Goal: Task Accomplishment & Management: Manage account settings

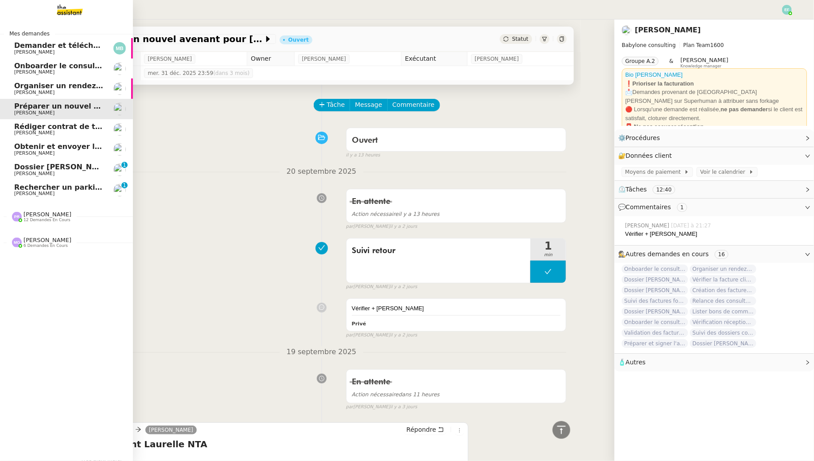
scroll to position [441, 0]
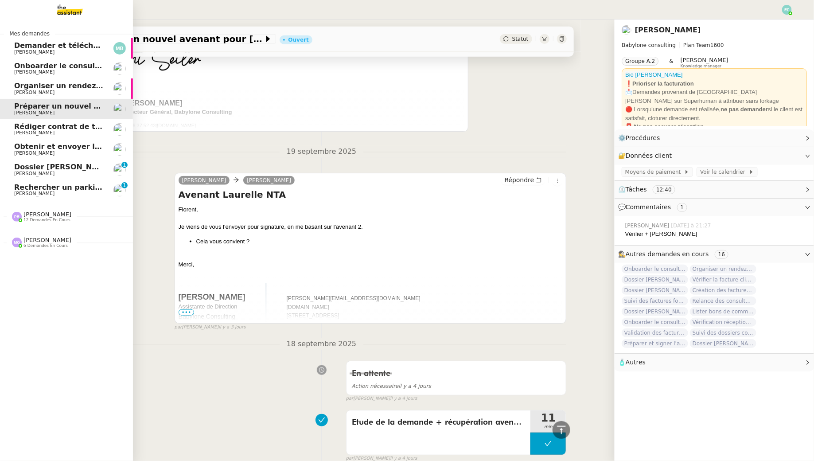
click at [36, 190] on span "Rechercher un parking à vendre à [GEOGRAPHIC_DATA]" at bounding box center [125, 187] width 222 height 8
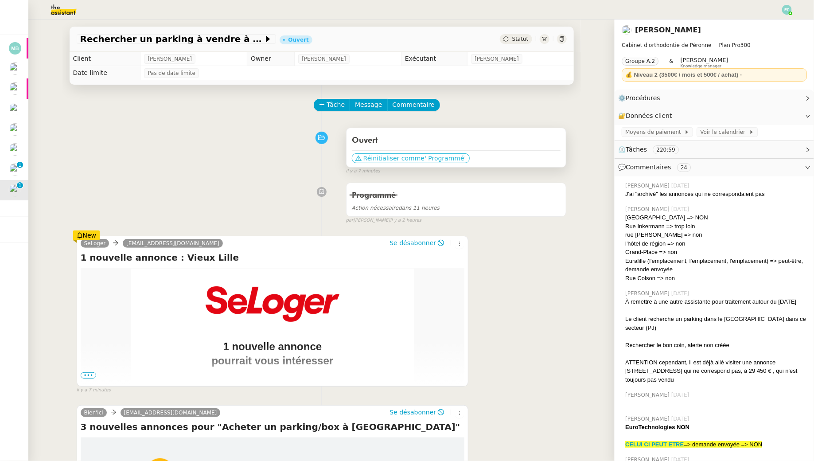
click at [386, 159] on span "Réinitialiser comme" at bounding box center [393, 158] width 61 height 9
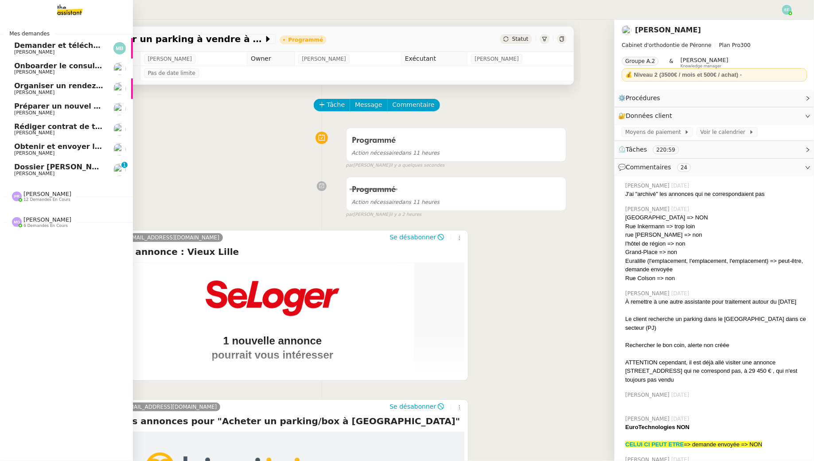
click at [19, 168] on span "Dossier [PERSON_NAME]" at bounding box center [63, 167] width 98 height 8
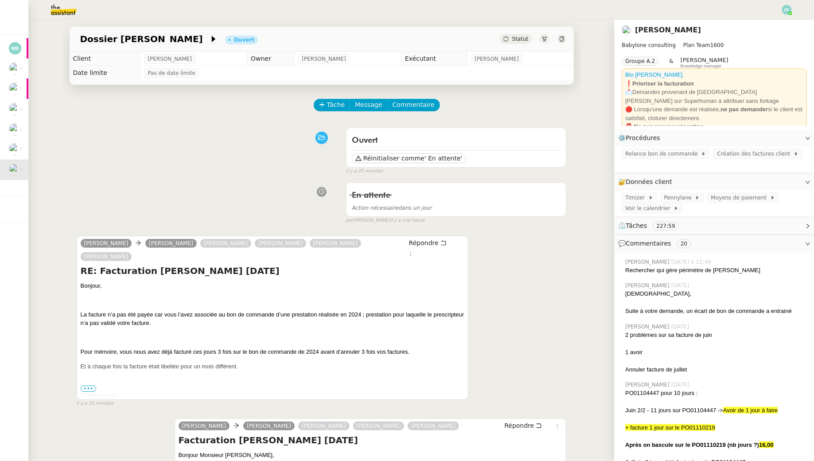
click at [88, 386] on span "•••" at bounding box center [89, 389] width 16 height 6
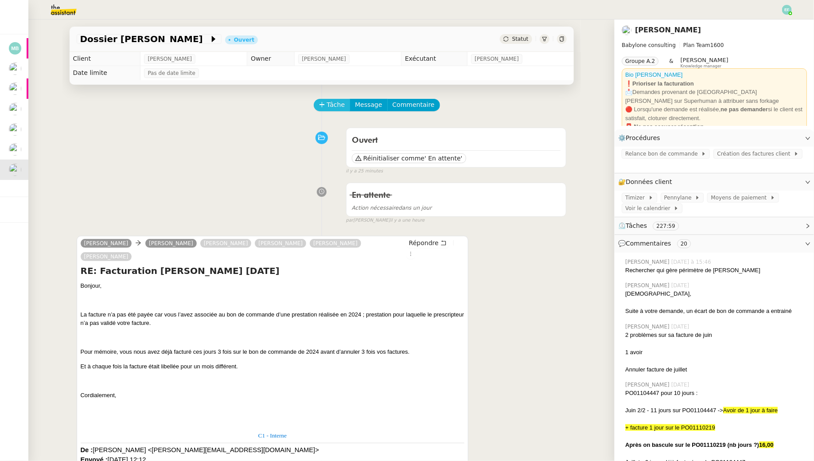
click at [332, 108] on span "Tâche" at bounding box center [336, 105] width 18 height 10
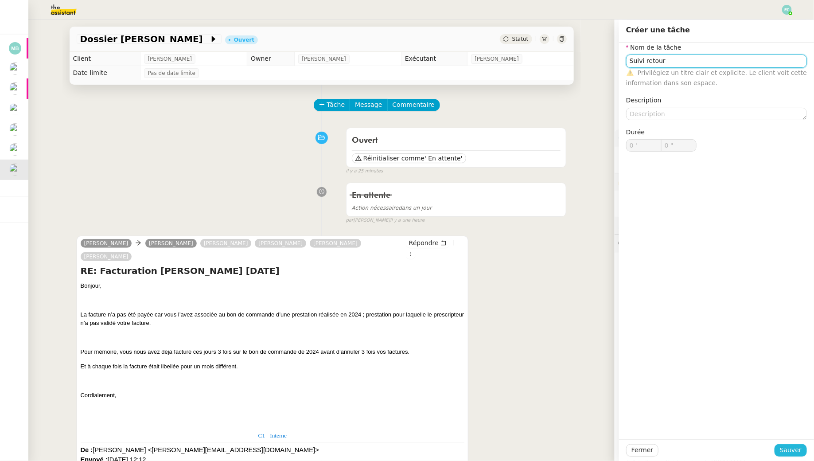
type input "Suivi retour"
click at [802, 450] on button "Sauver" at bounding box center [791, 450] width 32 height 12
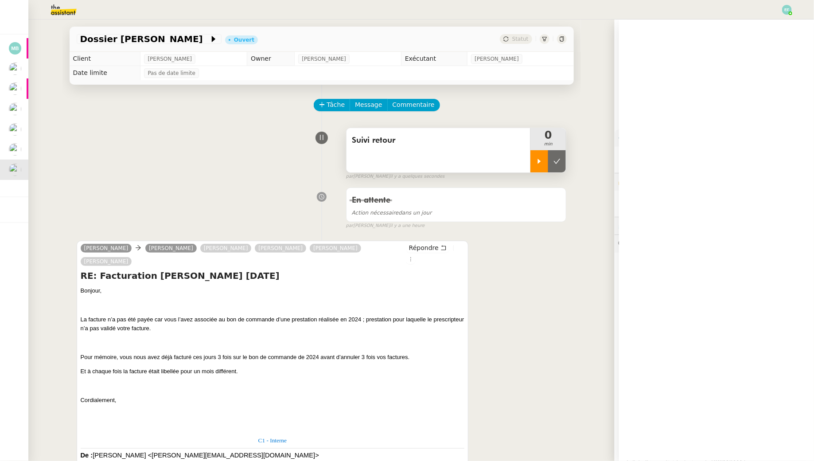
click at [535, 161] on div at bounding box center [539, 161] width 18 height 22
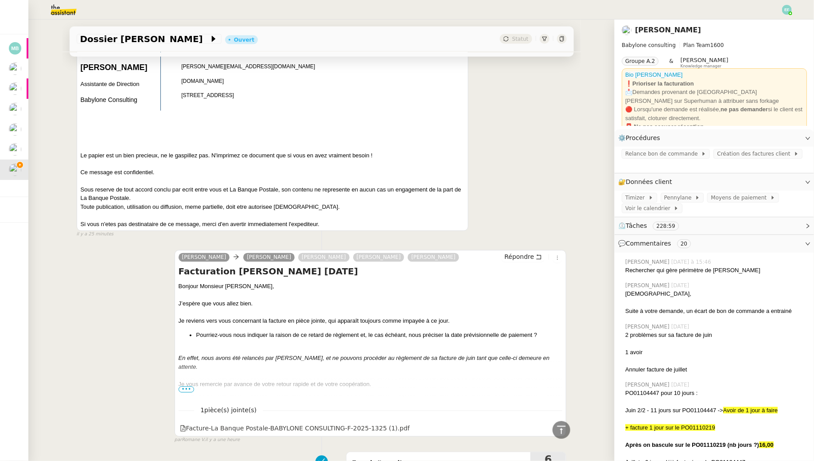
scroll to position [692, 0]
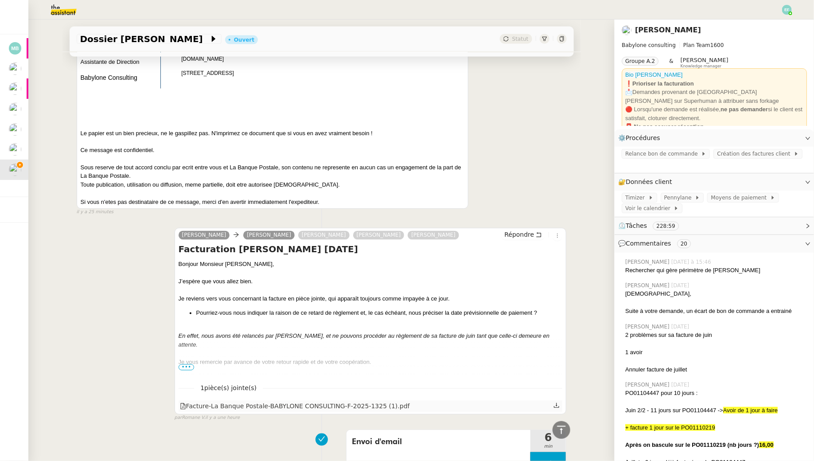
click at [558, 402] on icon at bounding box center [557, 405] width 6 height 6
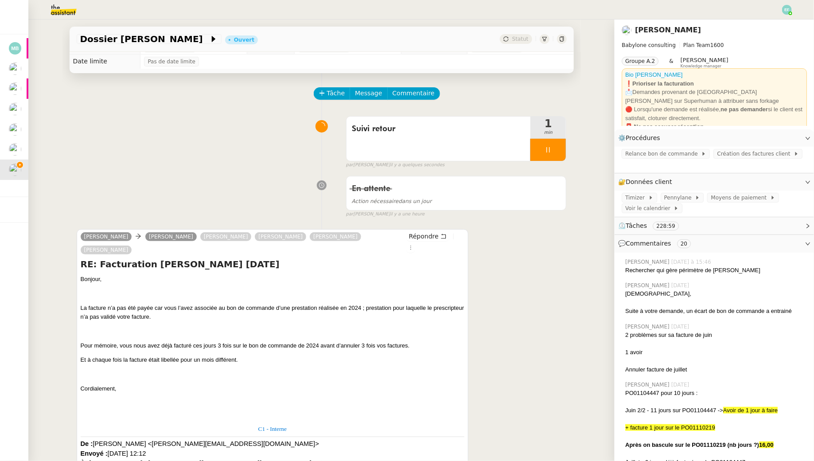
scroll to position [0, 0]
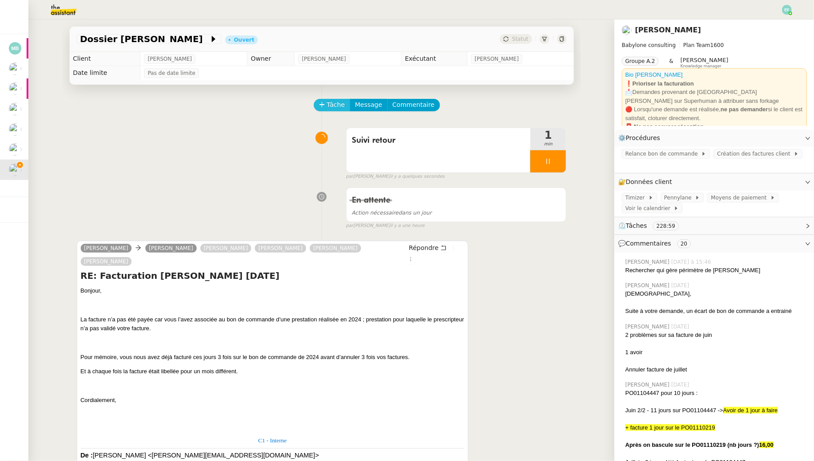
click at [337, 105] on span "Tâche" at bounding box center [336, 105] width 18 height 10
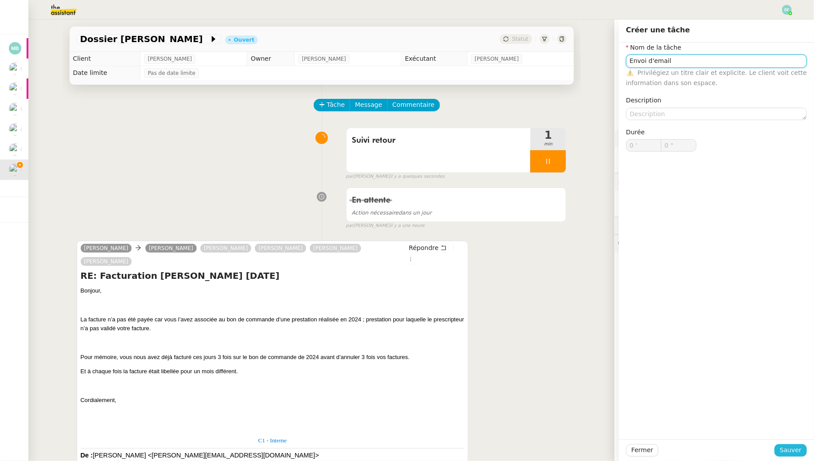
type input "Envoi d'email"
click at [788, 450] on span "Sauver" at bounding box center [791, 450] width 22 height 10
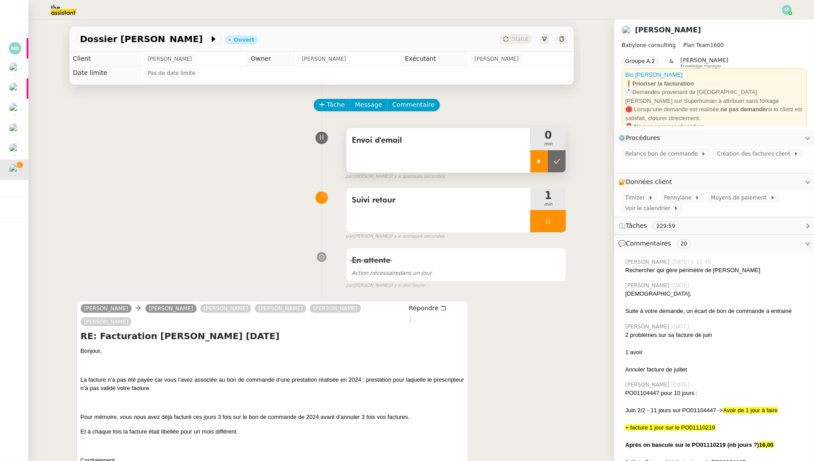
click at [540, 159] on icon at bounding box center [539, 161] width 7 height 7
click at [554, 221] on div at bounding box center [547, 221] width 35 height 22
click at [554, 221] on icon at bounding box center [557, 221] width 7 height 7
click at [441, 308] on icon at bounding box center [444, 308] width 6 height 6
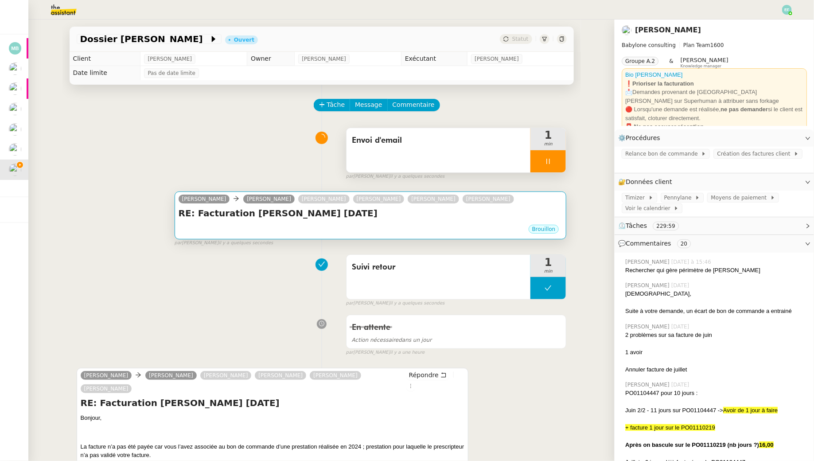
click at [358, 212] on h4 "RE: Facturation [PERSON_NAME] [DATE]" at bounding box center [371, 213] width 384 height 12
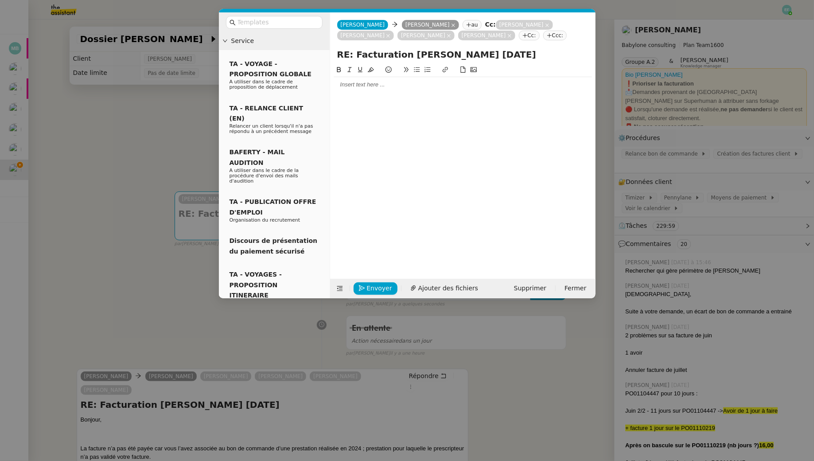
click at [357, 84] on div at bounding box center [463, 85] width 258 height 8
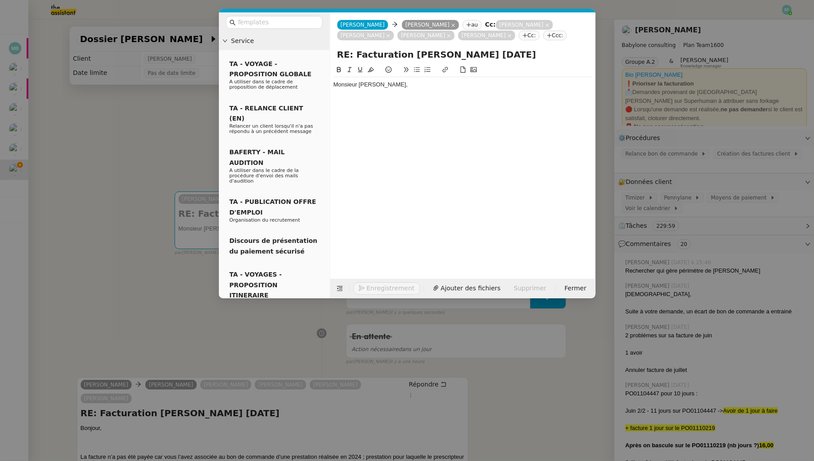
click at [145, 172] on nz-modal-container "Service TA - VOYAGE - PROPOSITION GLOBALE A utiliser dans le cadre de propositi…" at bounding box center [407, 230] width 814 height 461
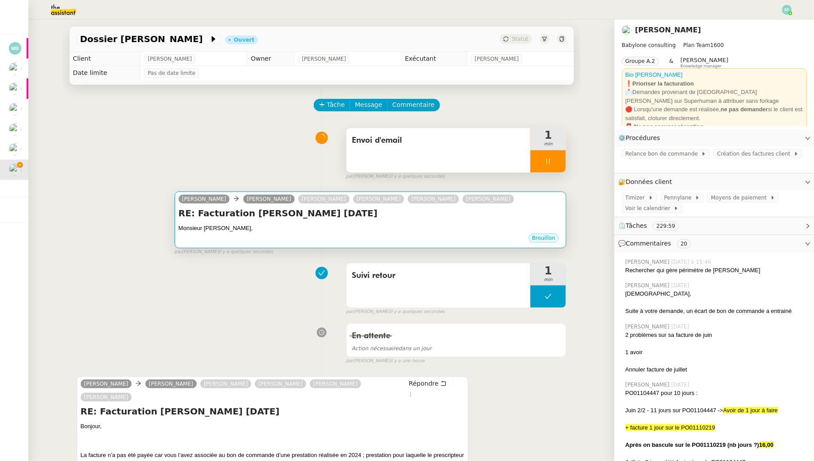
click at [418, 241] on div "Brouillon" at bounding box center [371, 239] width 384 height 13
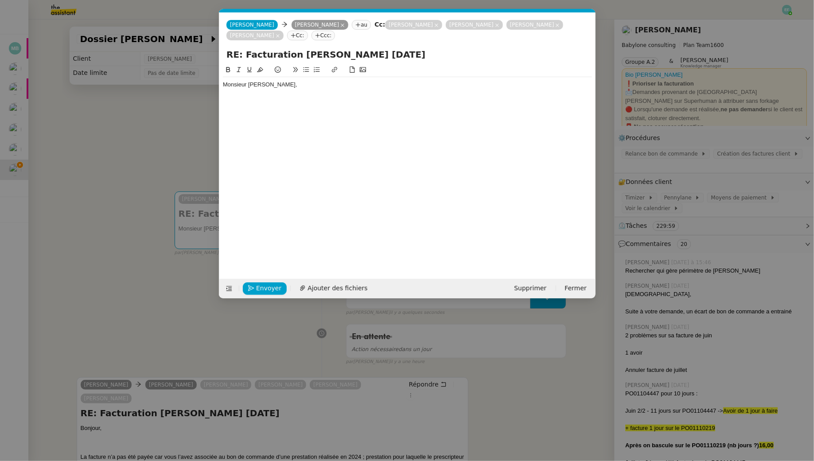
scroll to position [0, 19]
click at [314, 81] on div "Monsieur [PERSON_NAME]," at bounding box center [407, 85] width 369 height 8
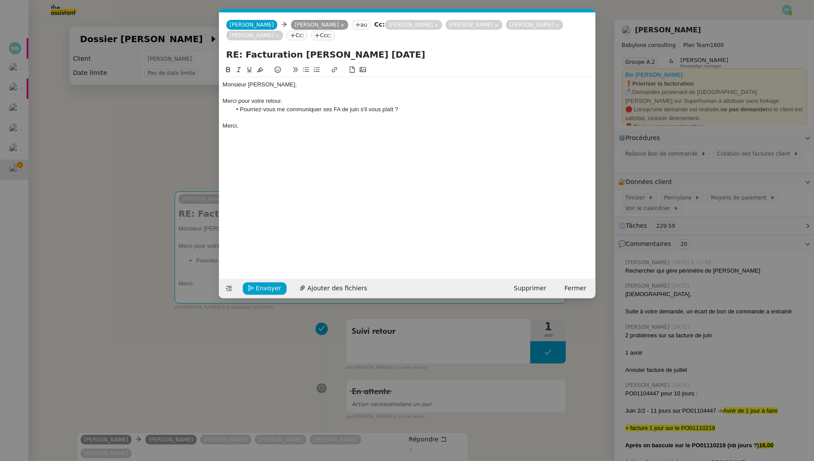
click at [285, 98] on div "Merci pour votre retour." at bounding box center [407, 101] width 369 height 8
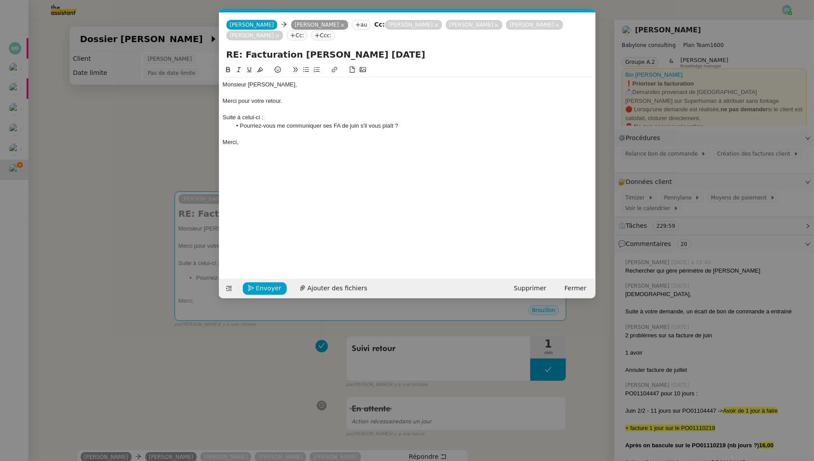
click at [276, 126] on li "Pourriez-vous me communiquer ses FA de juin s'il vous plaît ?" at bounding box center [411, 126] width 361 height 8
click at [420, 127] on li "Pourriez-vous s'il vous plaît me communiquer ses FA de juin s'il vous plaît ?" at bounding box center [411, 126] width 361 height 8
click at [317, 138] on div "Merci," at bounding box center [407, 142] width 369 height 8
click at [260, 287] on span "Envoyer" at bounding box center [268, 288] width 25 height 10
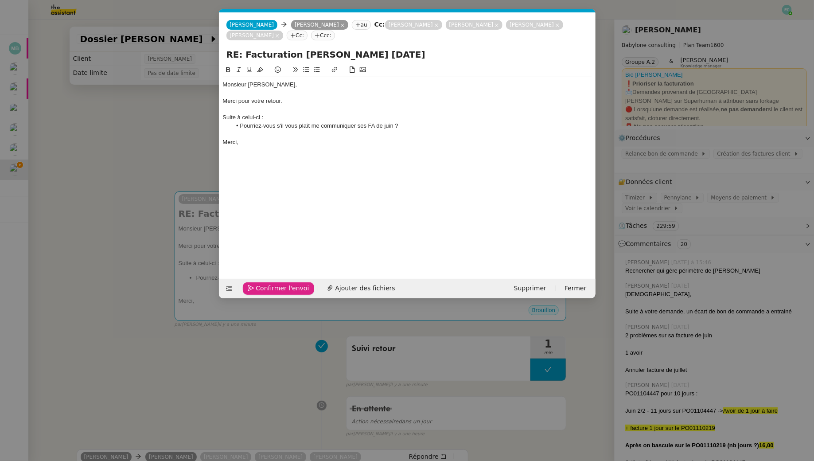
click at [260, 287] on span "Confirmer l'envoi" at bounding box center [282, 288] width 53 height 10
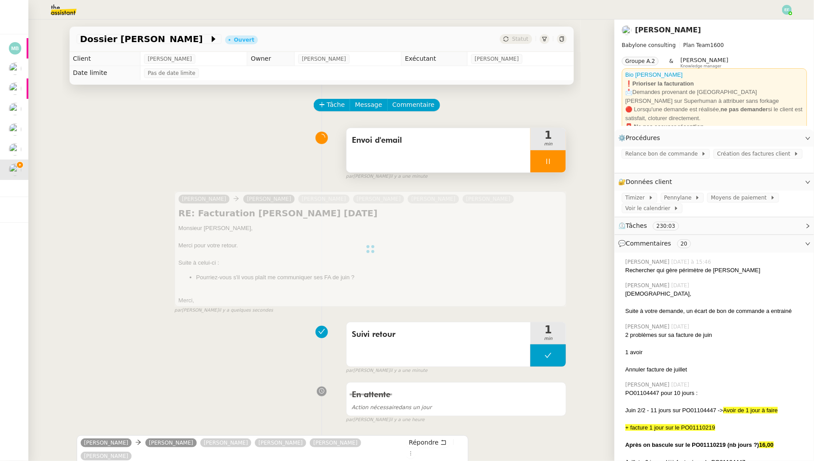
click at [546, 162] on icon at bounding box center [548, 161] width 7 height 7
click at [565, 165] on button at bounding box center [557, 161] width 18 height 22
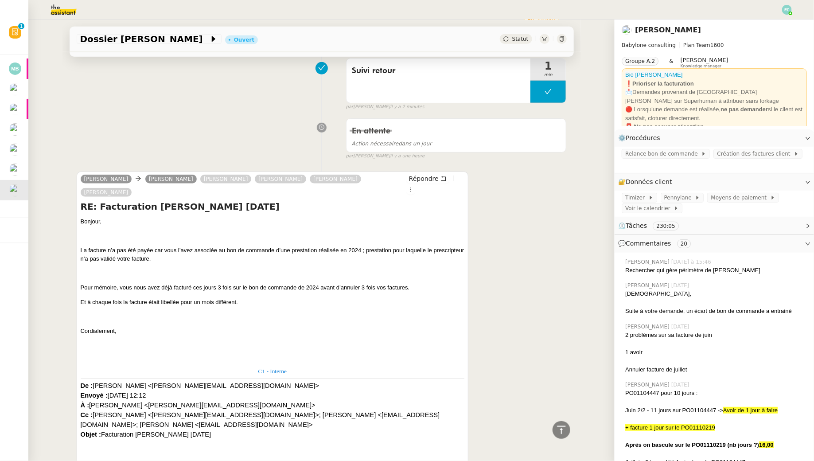
scroll to position [0, 0]
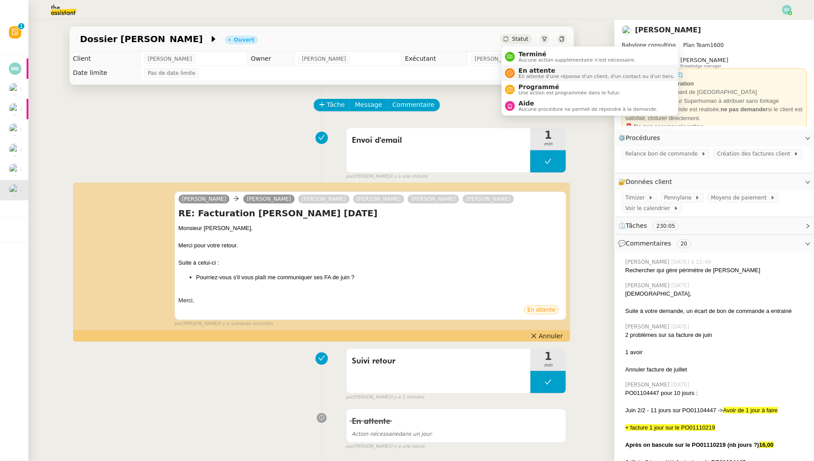
click at [524, 76] on span "En attente d'une réponse d'un client, d'un contact ou d'un tiers." at bounding box center [597, 76] width 156 height 5
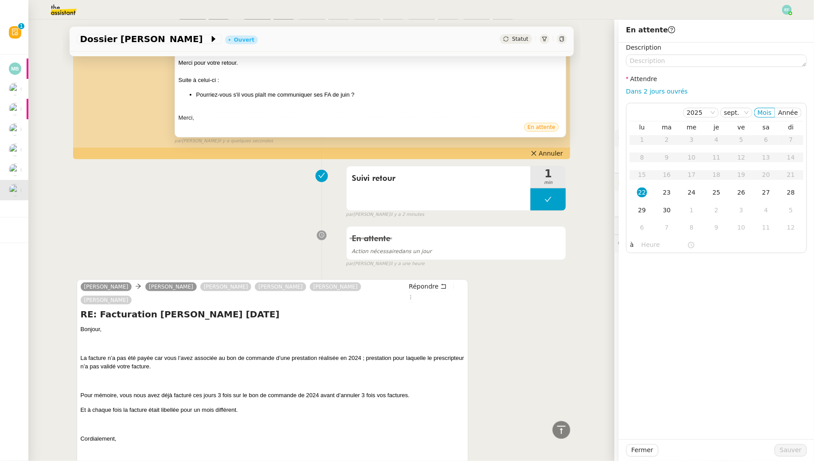
scroll to position [184, 0]
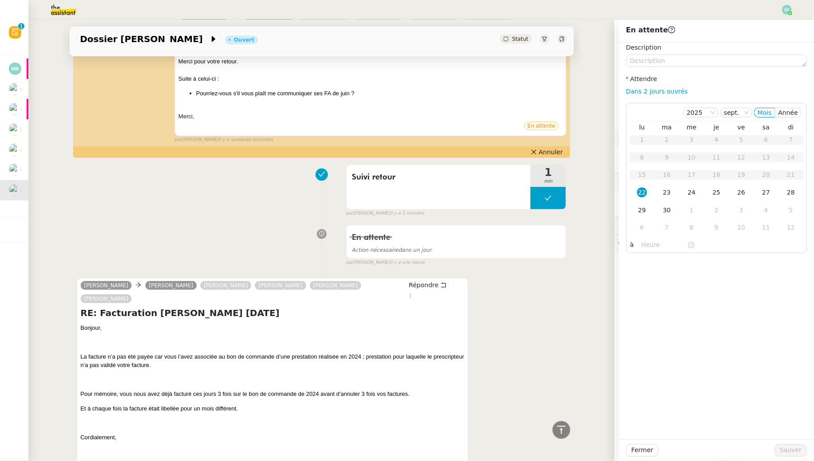
click at [232, 230] on div "En attente Action nécessaire dans un jour false par [PERSON_NAME] il y a une he…" at bounding box center [322, 244] width 490 height 46
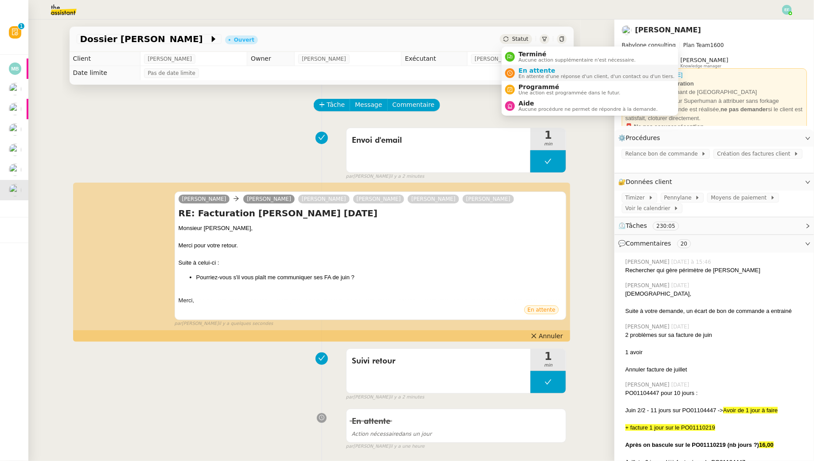
click at [521, 75] on span "En attente d'une réponse d'un client, d'un contact ou d'un tiers." at bounding box center [597, 76] width 156 height 5
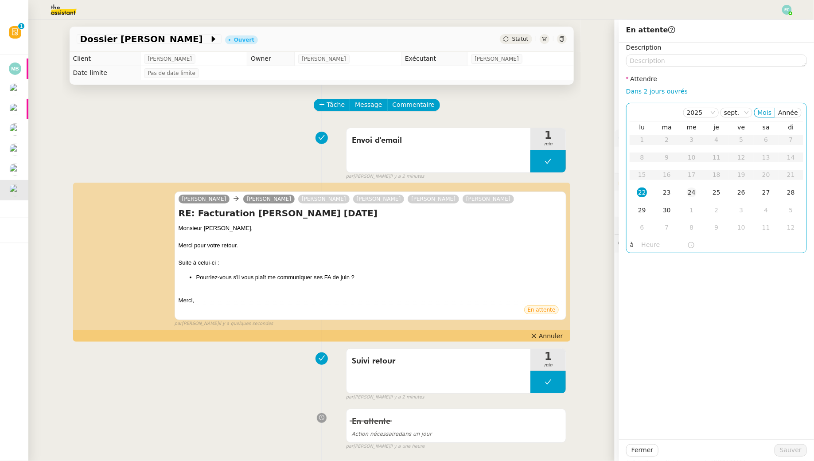
click at [691, 196] on div "24" at bounding box center [692, 192] width 10 height 10
click at [796, 451] on span "Sauver" at bounding box center [791, 450] width 22 height 10
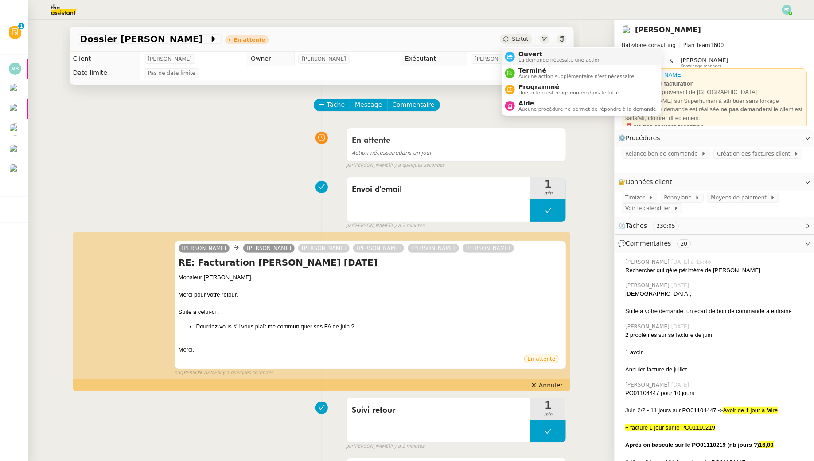
click at [528, 55] on span "Ouvert" at bounding box center [560, 54] width 82 height 7
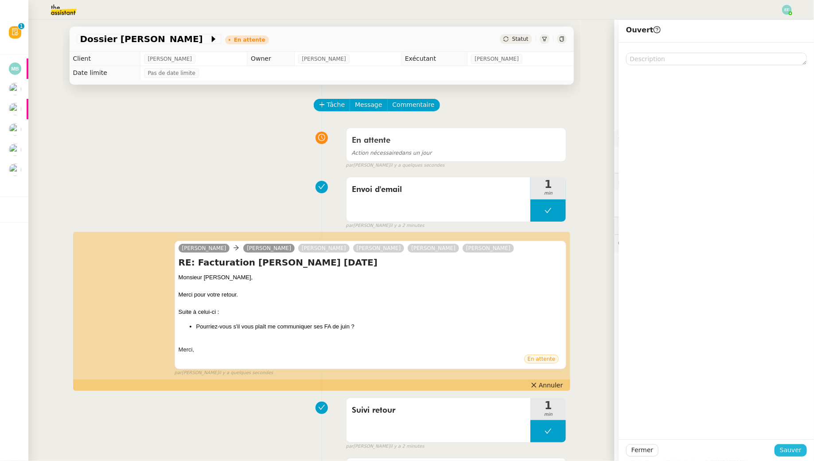
click at [792, 452] on span "Sauver" at bounding box center [791, 450] width 22 height 10
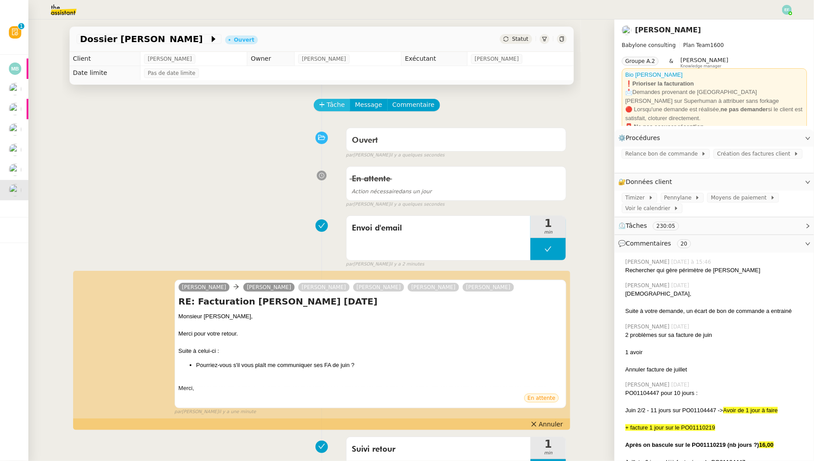
click at [338, 105] on span "Tâche" at bounding box center [336, 105] width 18 height 10
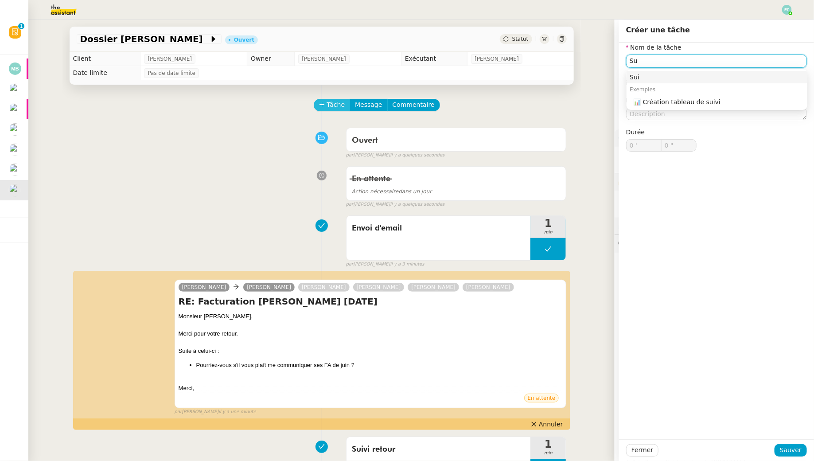
type input "S"
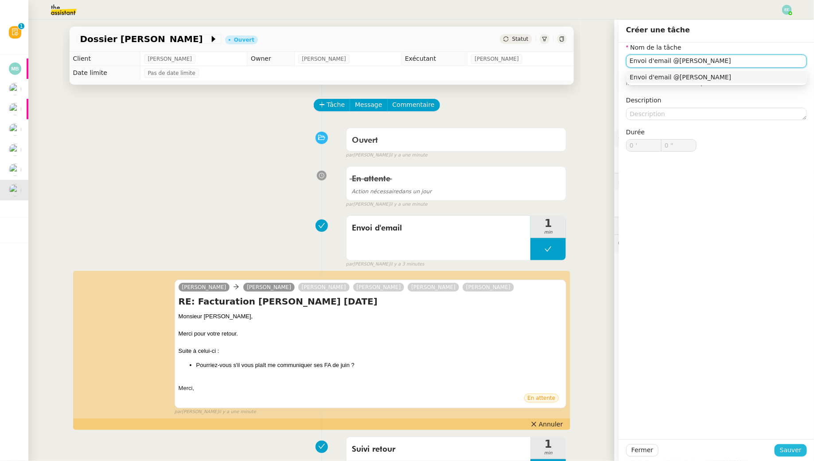
type input "Envoi d'email @[PERSON_NAME]"
click at [790, 448] on span "Sauver" at bounding box center [791, 450] width 22 height 10
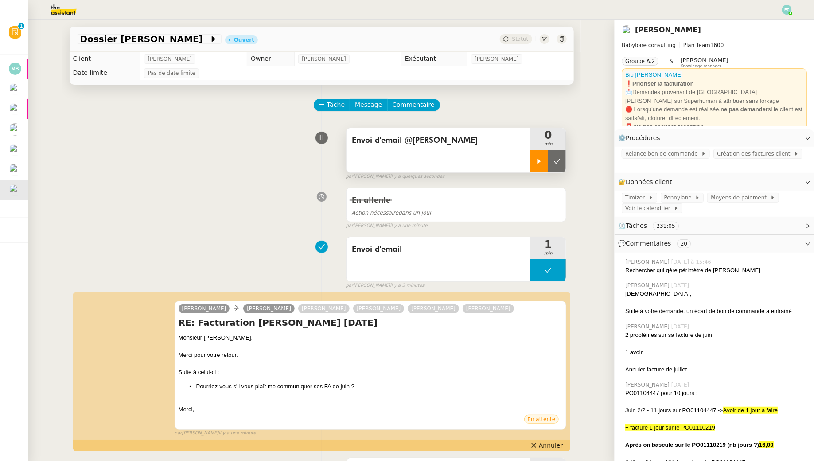
click at [538, 159] on icon at bounding box center [539, 161] width 3 height 5
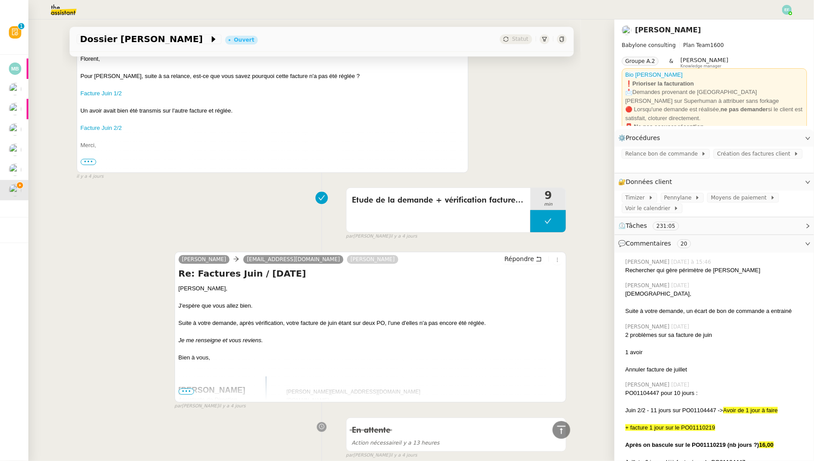
scroll to position [2571, 0]
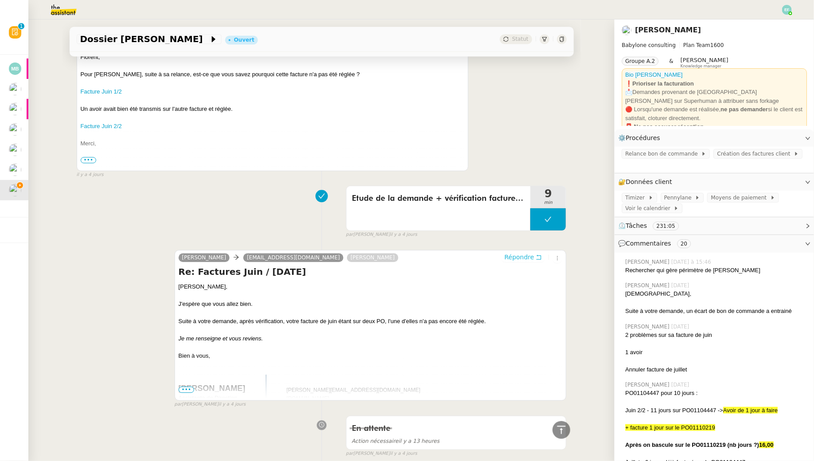
click at [534, 252] on button "Répondre" at bounding box center [523, 257] width 44 height 10
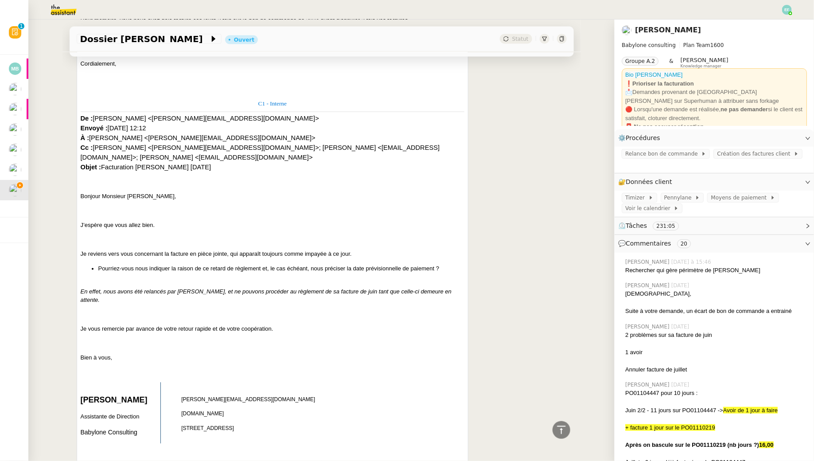
scroll to position [0, 0]
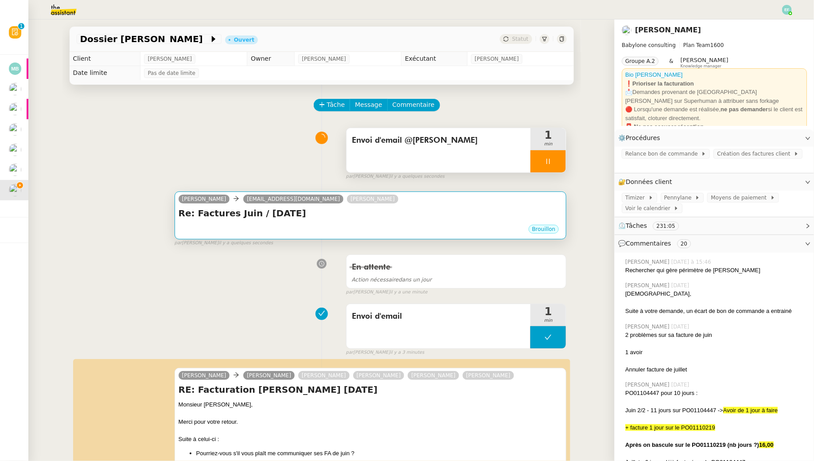
click at [405, 213] on h4 "Re: Factures Juin / [DATE]" at bounding box center [371, 213] width 384 height 12
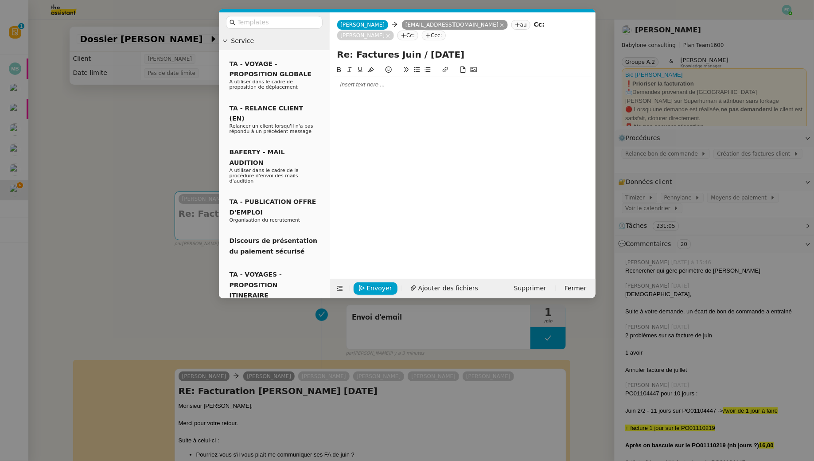
click at [353, 86] on div at bounding box center [463, 85] width 258 height 8
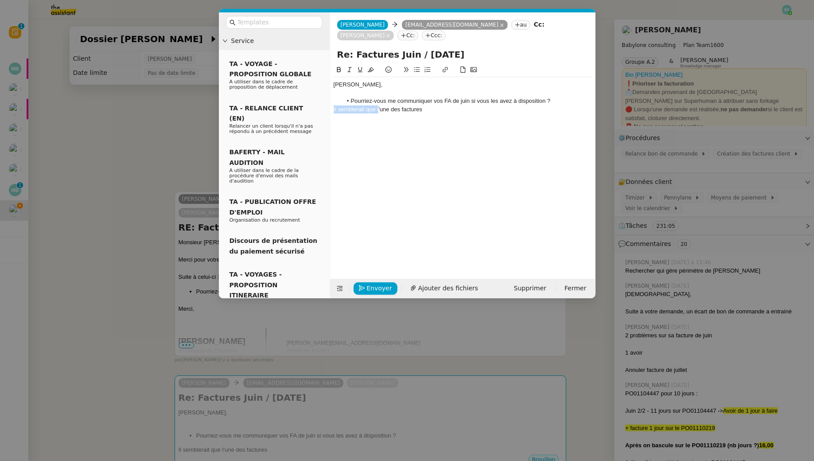
drag, startPoint x: 378, startPoint y: 110, endPoint x: 334, endPoint y: 110, distance: 44.3
click at [334, 110] on div "Il semblerait que l'une des factures" at bounding box center [463, 109] width 258 height 8
click at [395, 112] on div "L'une des factures" at bounding box center [463, 109] width 258 height 8
click at [439, 108] on div "L'une des factures est bloquée suite à un bon de commande." at bounding box center [463, 109] width 258 height 8
click at [539, 108] on div "L'une des factures est bloquée suite à un litige sur un bon de commande." at bounding box center [463, 109] width 258 height 8
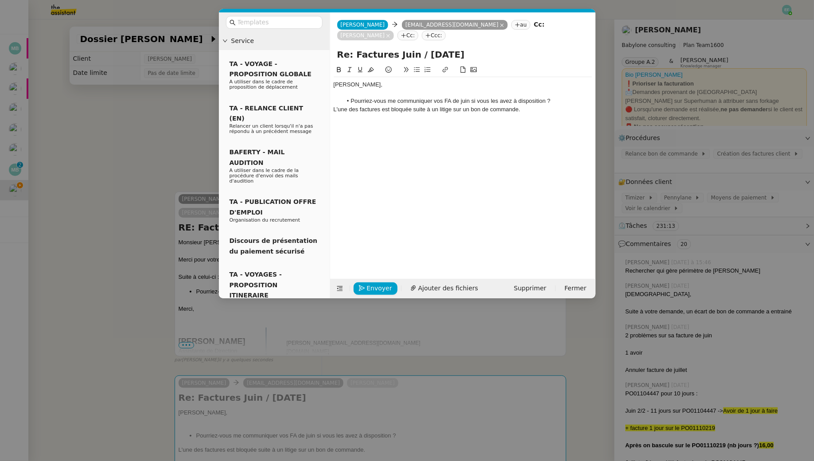
click at [434, 100] on li "Pourriez-vous me communiquer vos FA de juin si vous les avez à disposition ?" at bounding box center [467, 101] width 250 height 8
click at [441, 103] on li "Pourriez-vous me communiquer vos FA de juin si vous les avez à disposition ?" at bounding box center [467, 101] width 250 height 8
click at [537, 112] on div "L'une des factures est bloquée suite à un litige sur un bon de commande." at bounding box center [463, 109] width 258 height 8
click at [443, 84] on div "[PERSON_NAME]," at bounding box center [463, 85] width 258 height 8
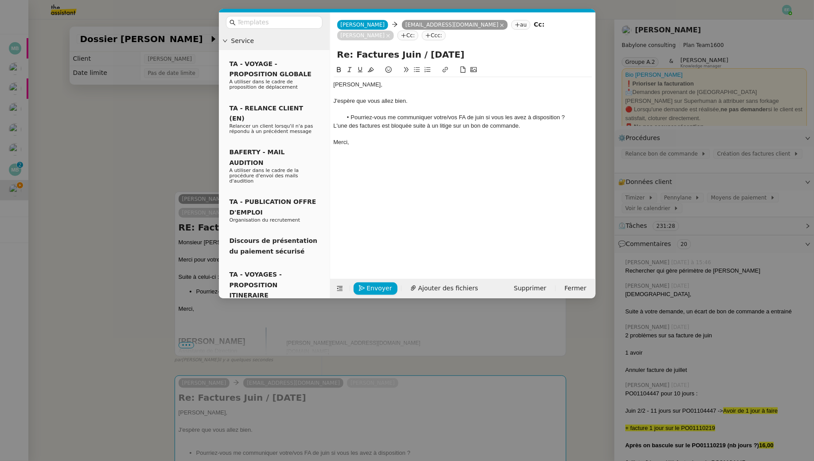
click at [391, 111] on div at bounding box center [463, 109] width 258 height 8
click at [376, 153] on div at bounding box center [463, 150] width 258 height 8
click at [382, 126] on div "L'une des factures est bloquée suite à un litige sur un bon de commande." at bounding box center [463, 126] width 258 height 8
click at [351, 125] on div "L'une des factures est bloquée suite à un litige sur un bon de commande." at bounding box center [463, 126] width 258 height 8
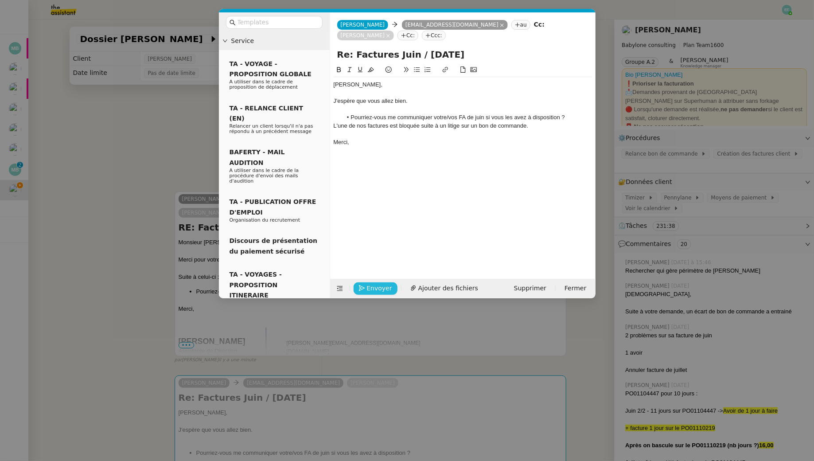
click at [375, 287] on span "Envoyer" at bounding box center [379, 288] width 25 height 10
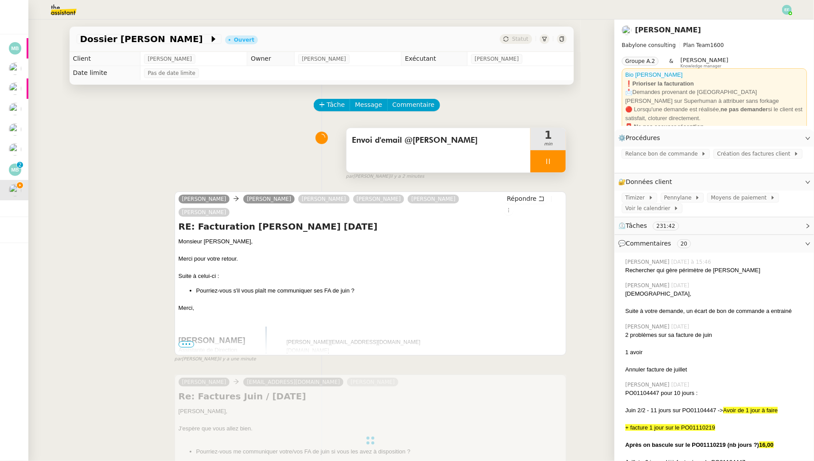
click at [450, 148] on div "Envoi d'email @[PERSON_NAME]" at bounding box center [439, 150] width 184 height 44
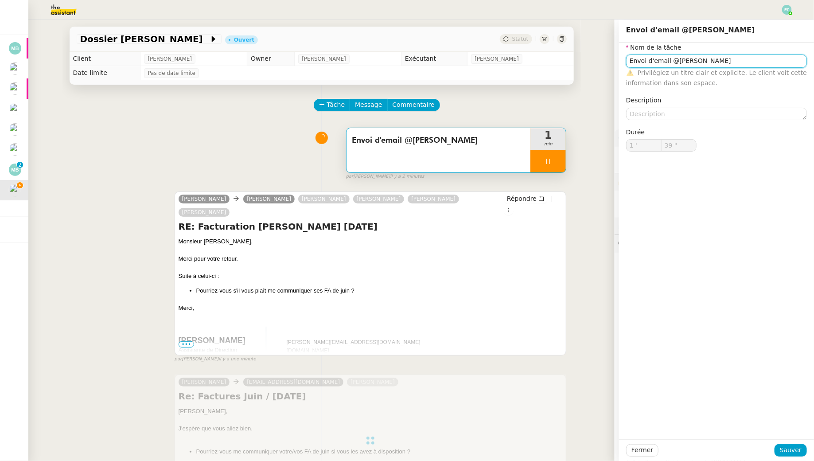
click at [675, 59] on input "Envoi d'email @[PERSON_NAME]" at bounding box center [716, 61] width 181 height 13
type input "40 ""
type input "Envoi d'email [PERSON_NAME]"
type input "41 ""
type input "Envoi d'email [PERSON_NAME]"
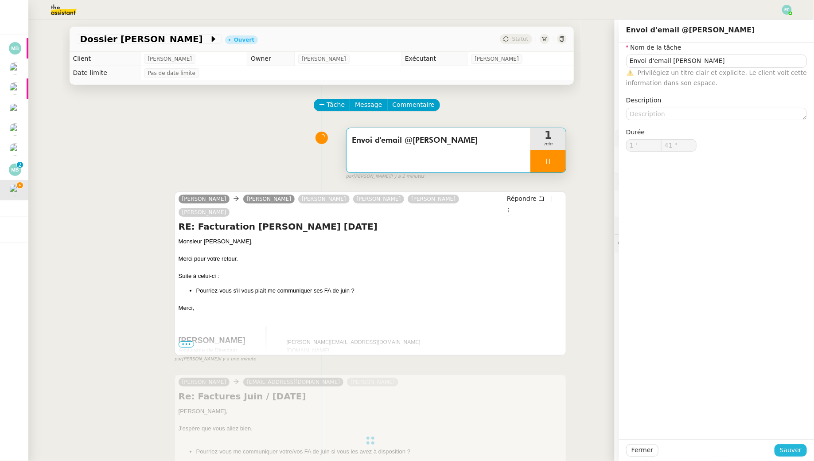
click at [794, 451] on span "Sauver" at bounding box center [791, 450] width 22 height 10
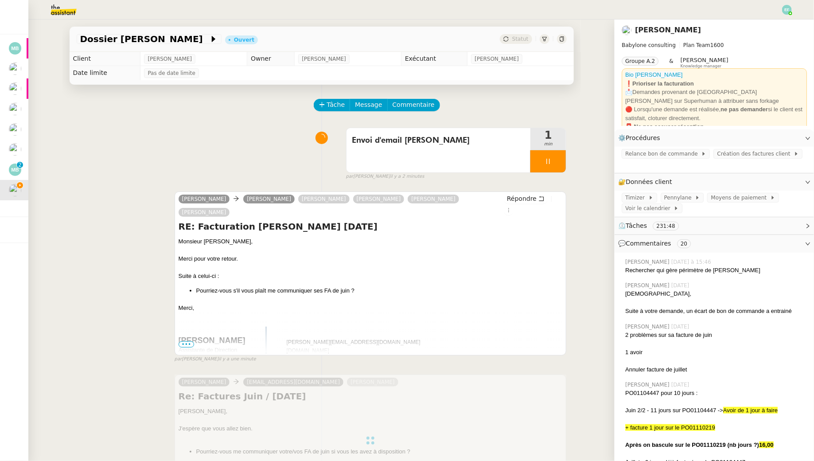
click at [550, 156] on div at bounding box center [547, 161] width 35 height 22
click at [560, 156] on button at bounding box center [557, 161] width 18 height 22
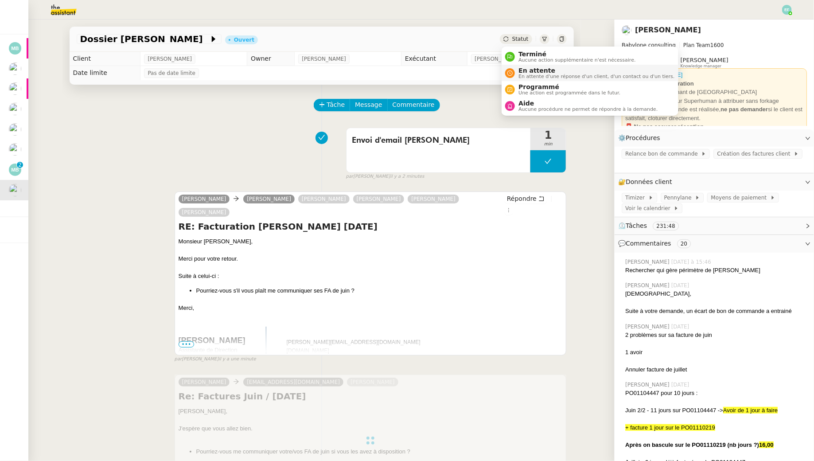
click at [519, 80] on li "En attente En attente d'une réponse d'un client, d'un contact ou d'un tiers." at bounding box center [590, 73] width 176 height 16
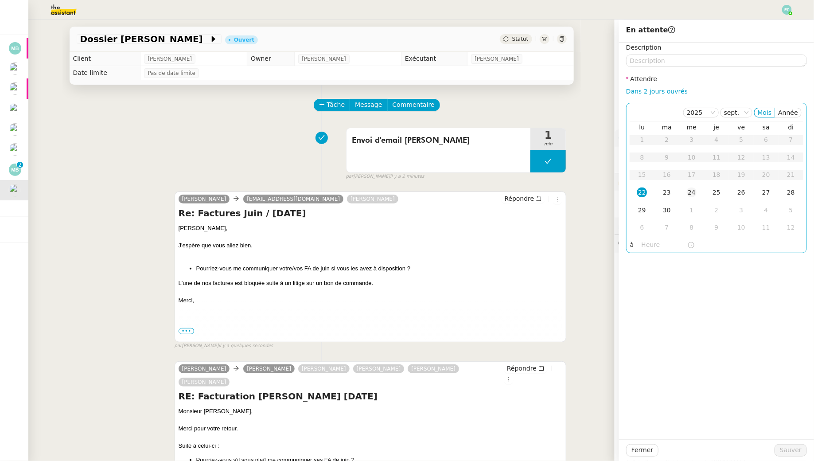
click at [692, 191] on div "24" at bounding box center [692, 192] width 10 height 10
click at [790, 454] on span "Sauver" at bounding box center [791, 450] width 22 height 10
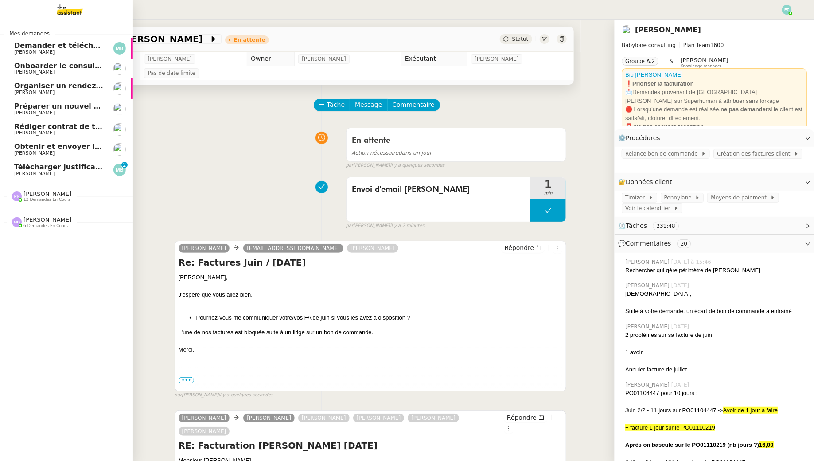
click at [31, 168] on span "Télécharger justificatif dans Qonto" at bounding box center [83, 167] width 138 height 8
